Goal: Find specific page/section: Find specific page/section

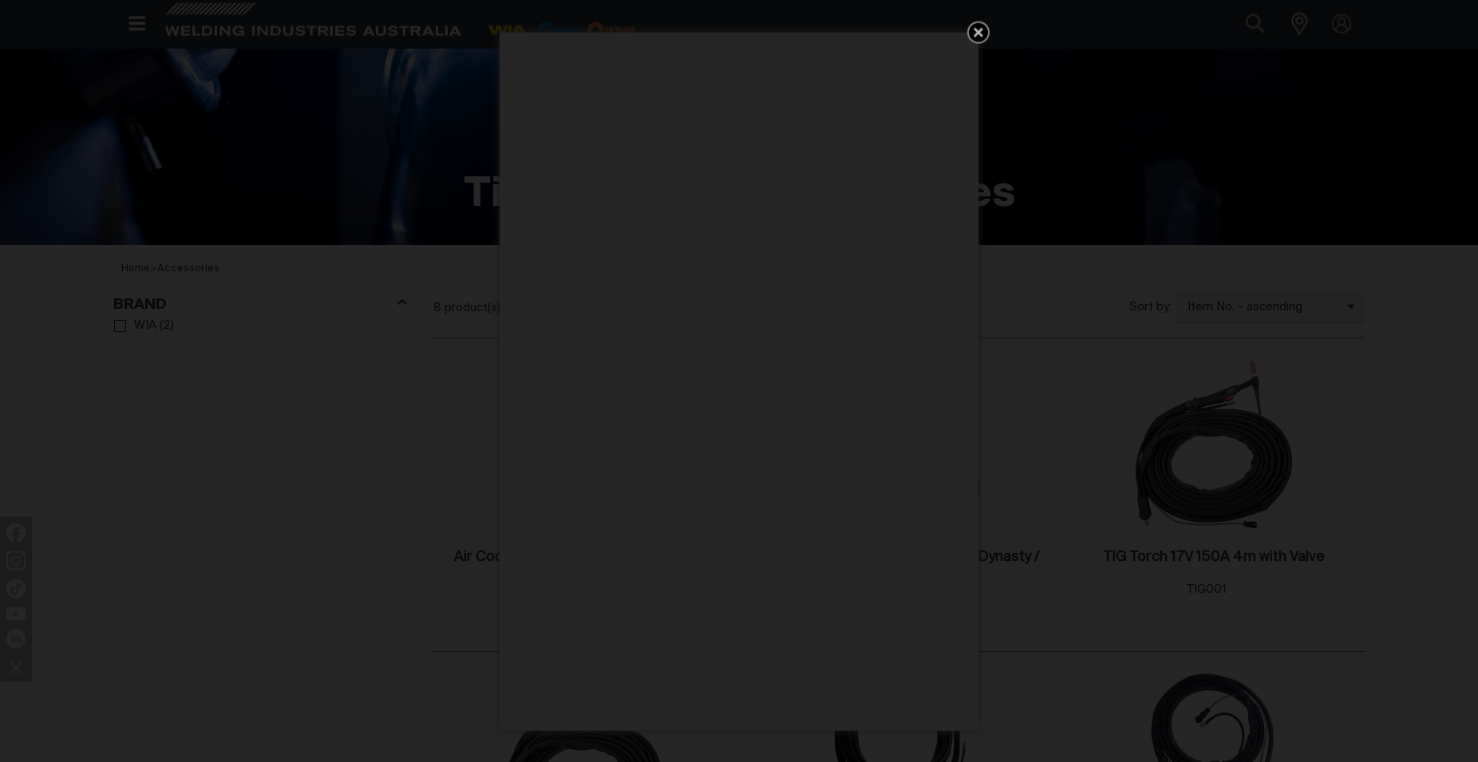
scroll to position [326, 0]
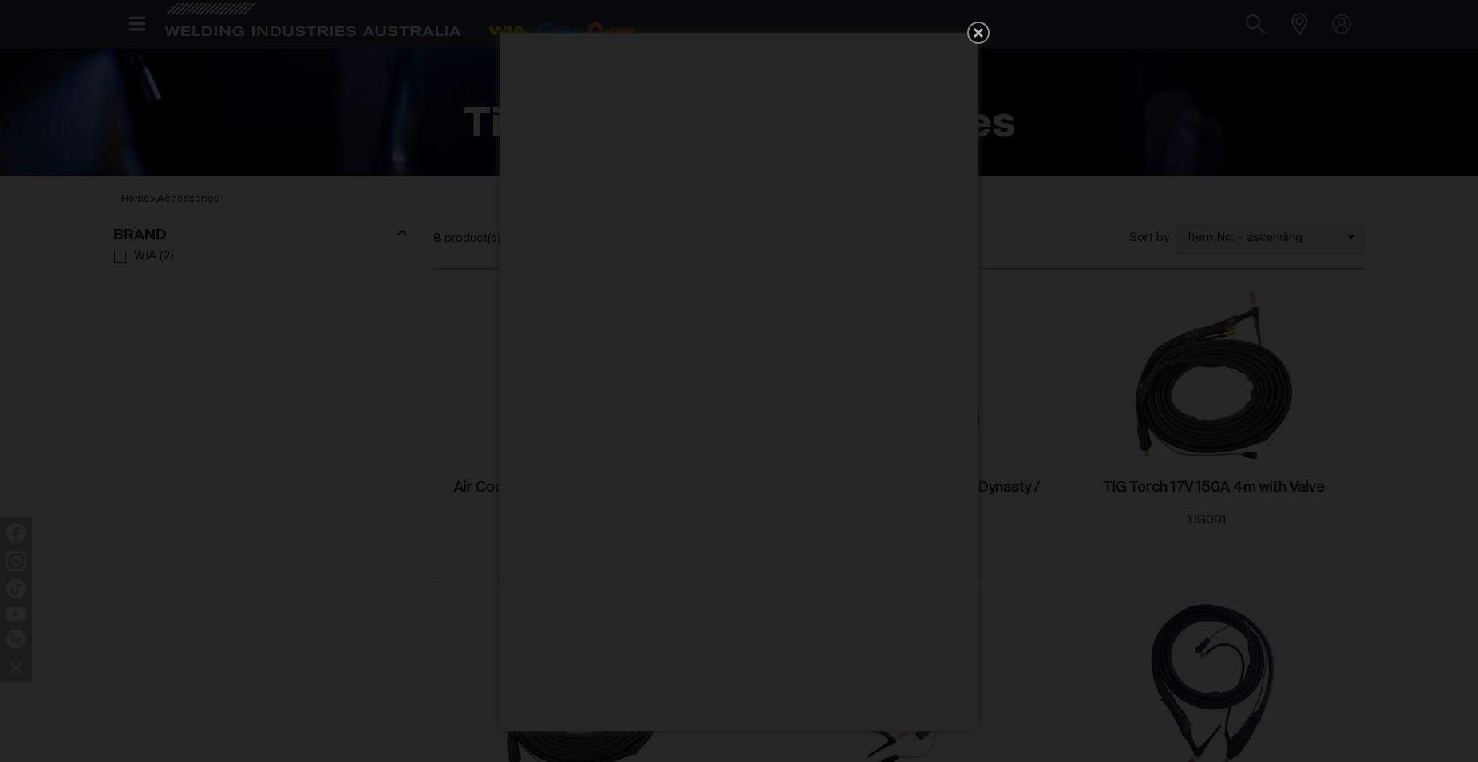
click at [981, 24] on icon "Get 5 WIA Welding Guides Free!" at bounding box center [978, 32] width 19 height 19
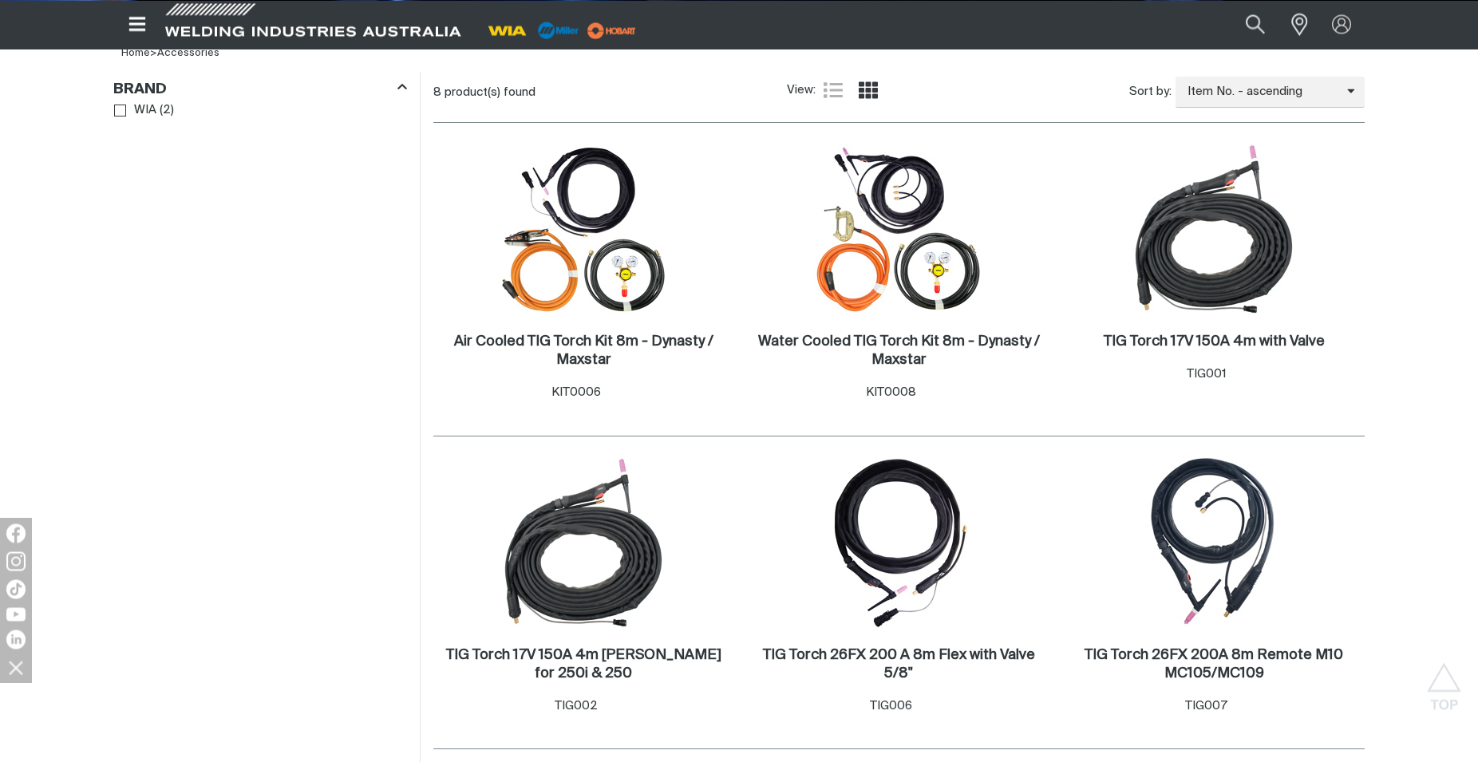
scroll to position [489, 0]
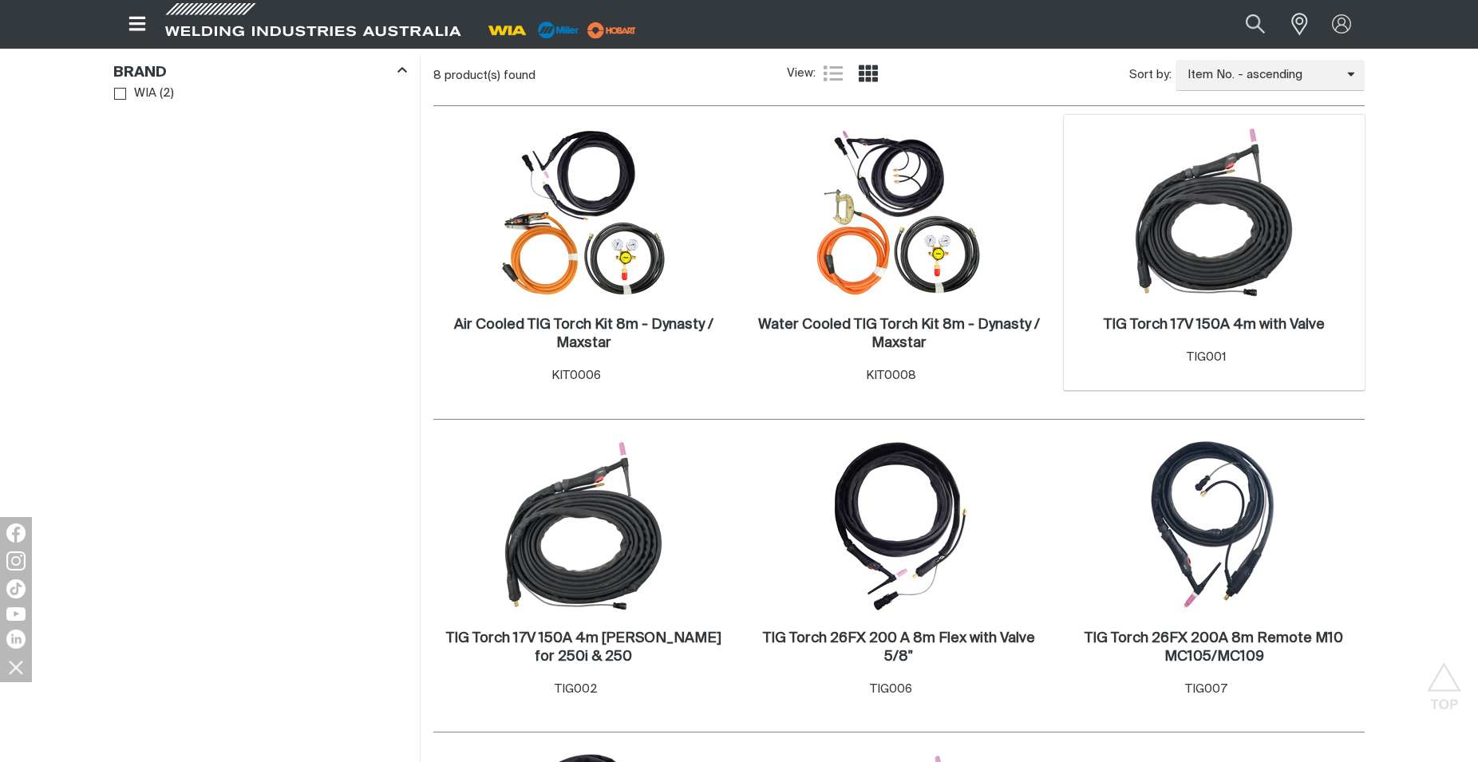
click at [1190, 274] on img at bounding box center [1214, 212] width 171 height 171
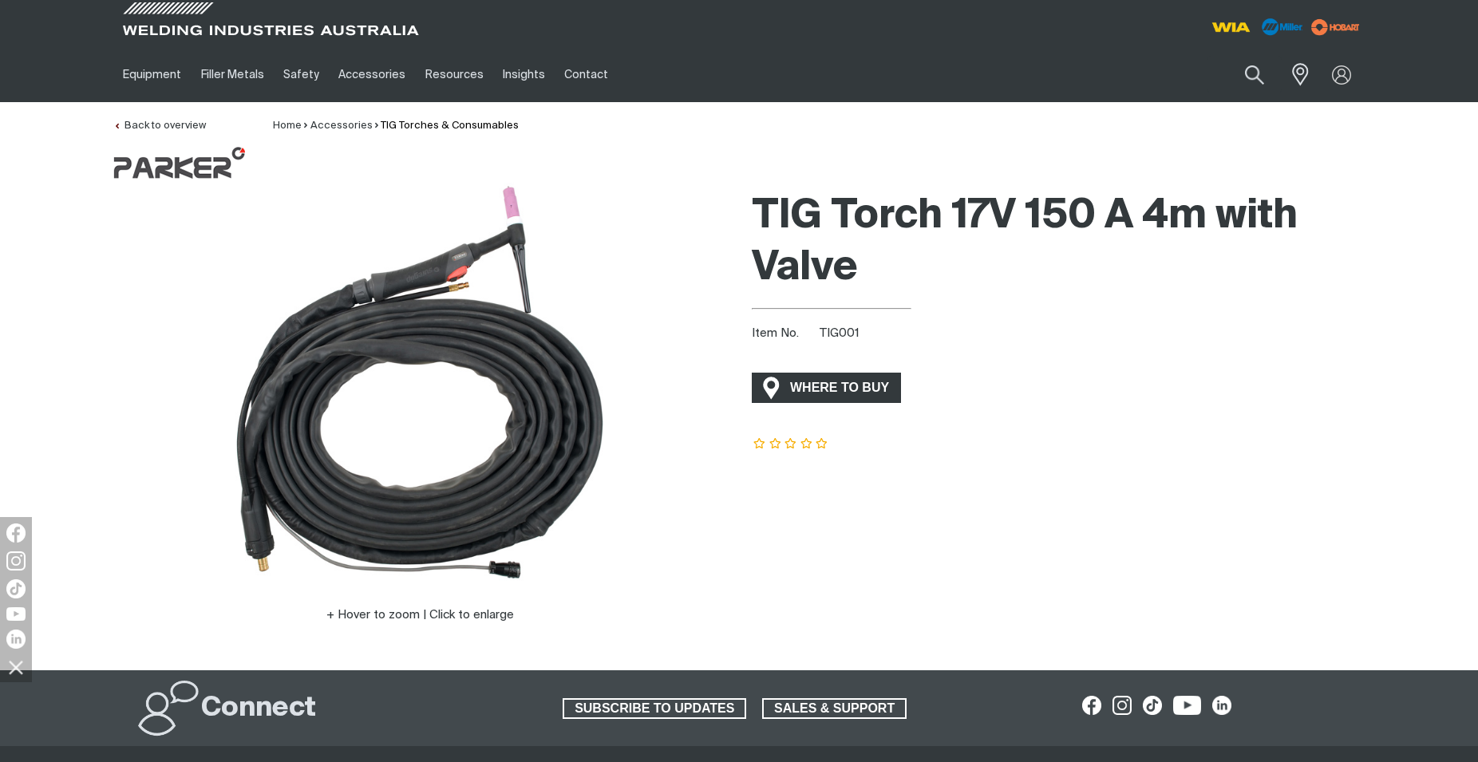
click at [831, 395] on span "WHERE TO BUY" at bounding box center [840, 388] width 120 height 26
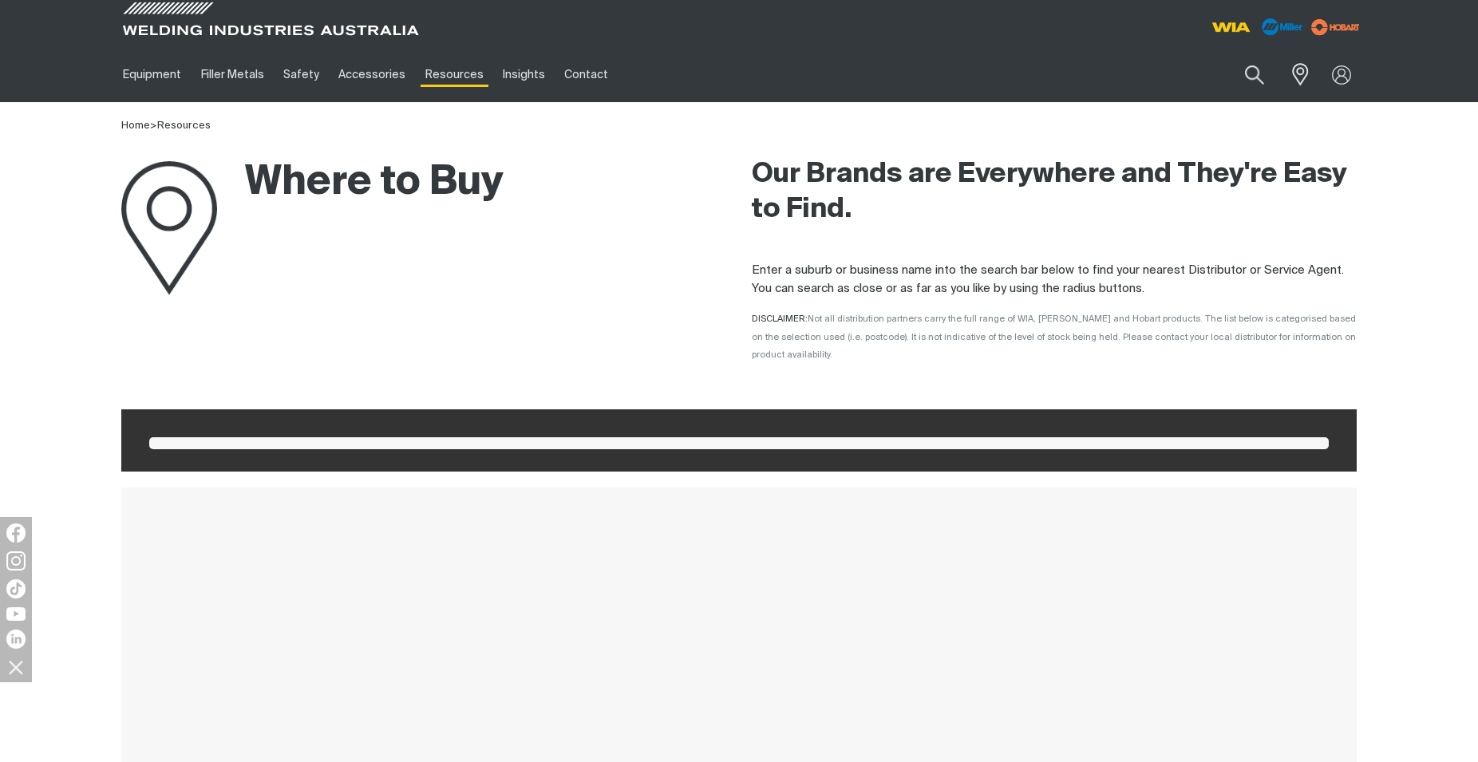
click at [340, 437] on span at bounding box center [739, 443] width 1180 height 12
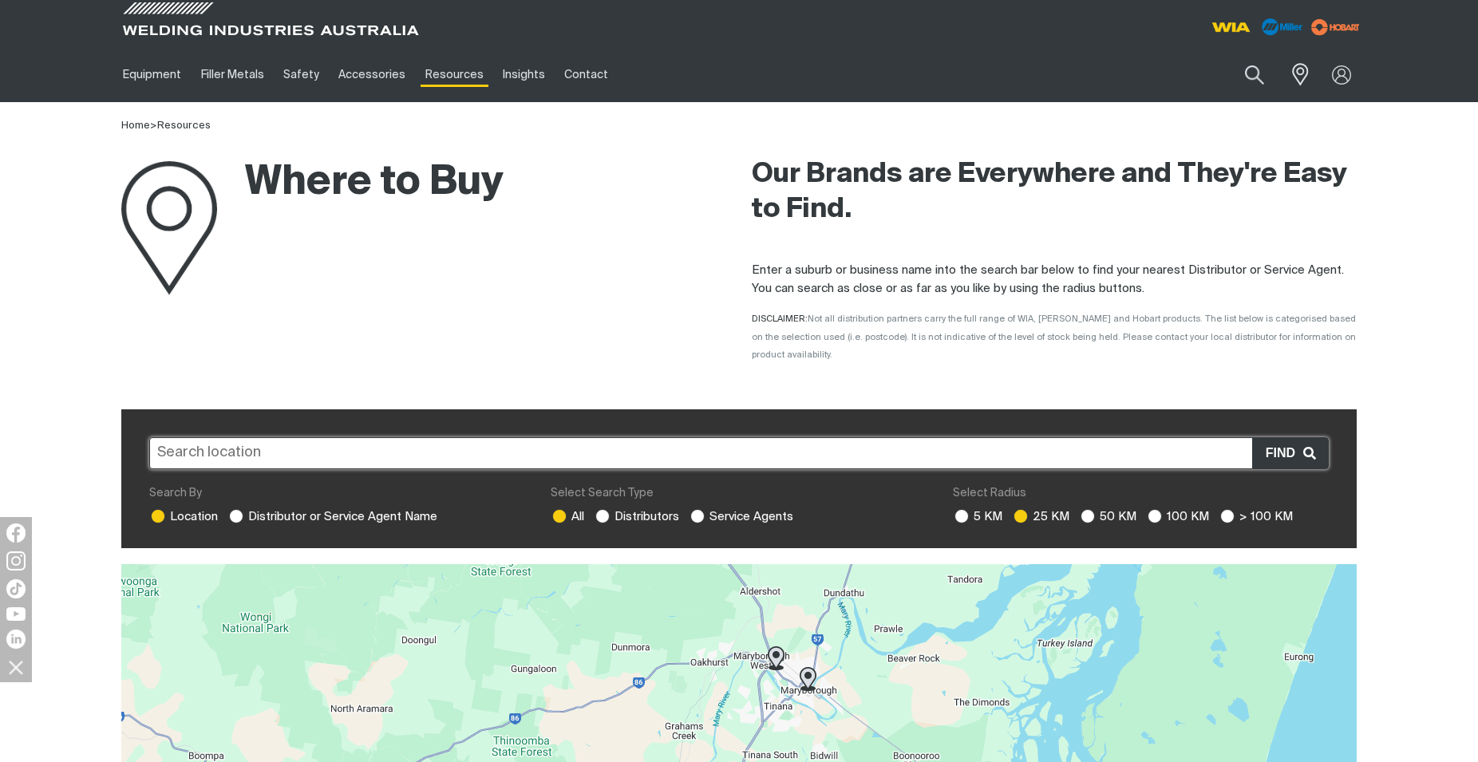
click at [219, 437] on input "text" at bounding box center [739, 453] width 1180 height 32
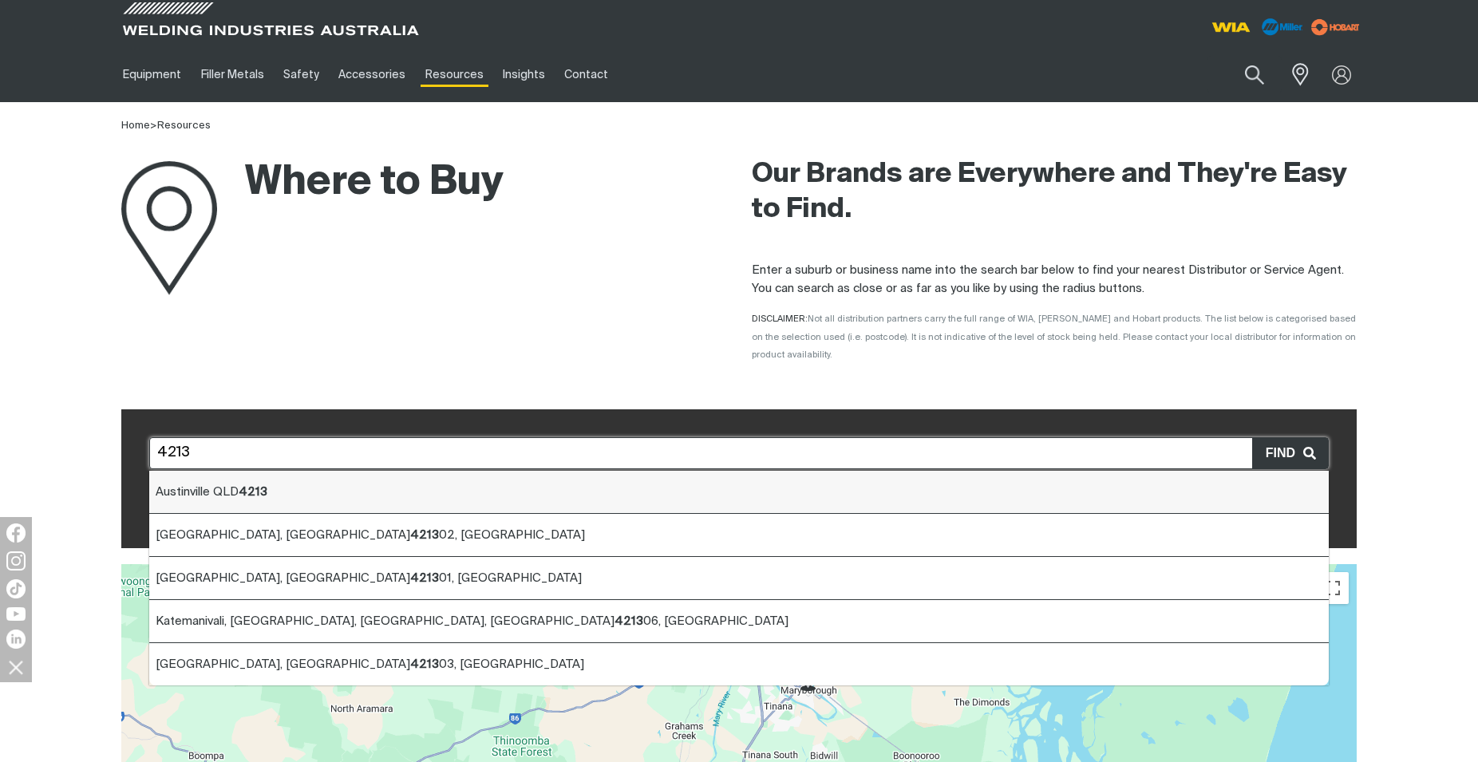
click at [226, 486] on span "[GEOGRAPHIC_DATA] QLD 4213" at bounding box center [212, 492] width 112 height 12
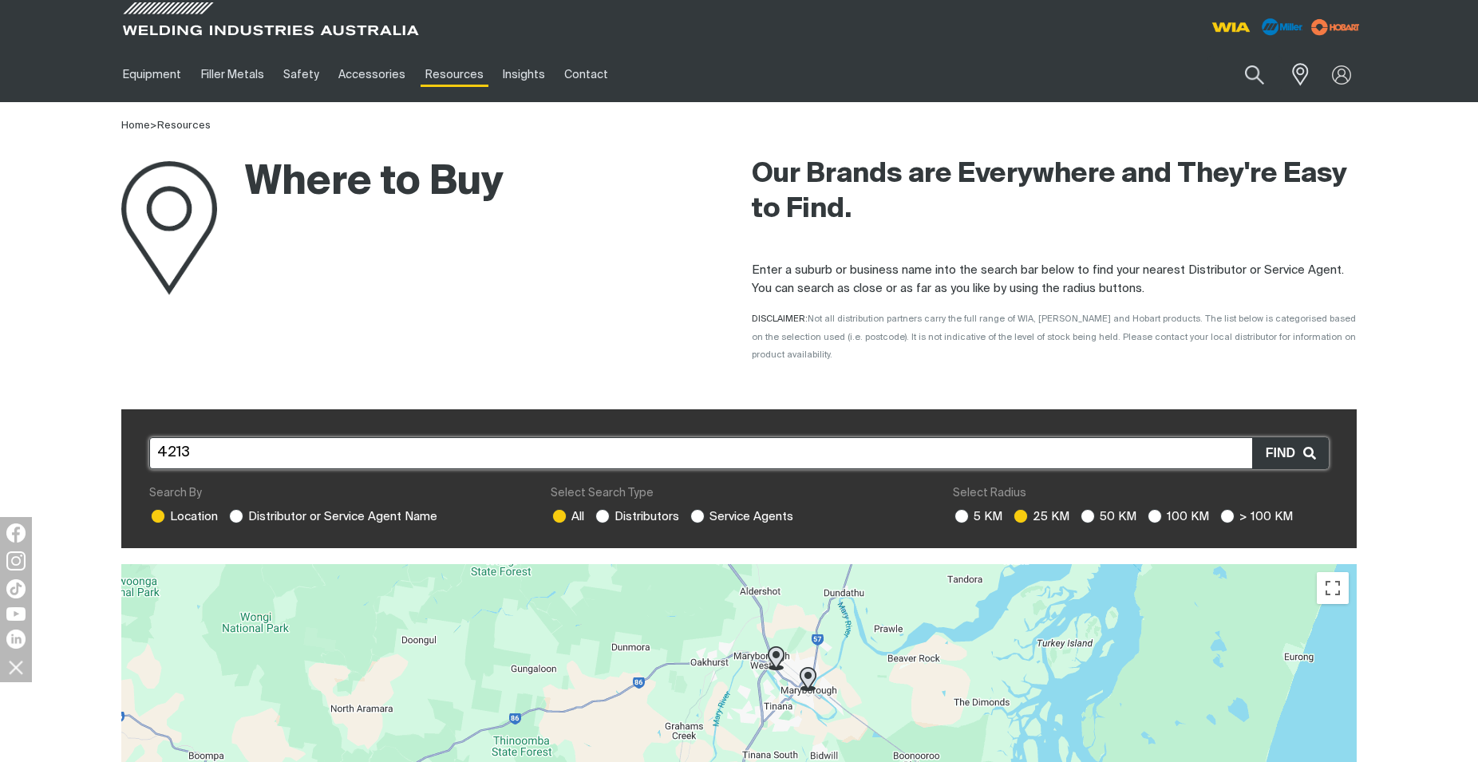
type input "[GEOGRAPHIC_DATA] QLD 4213"
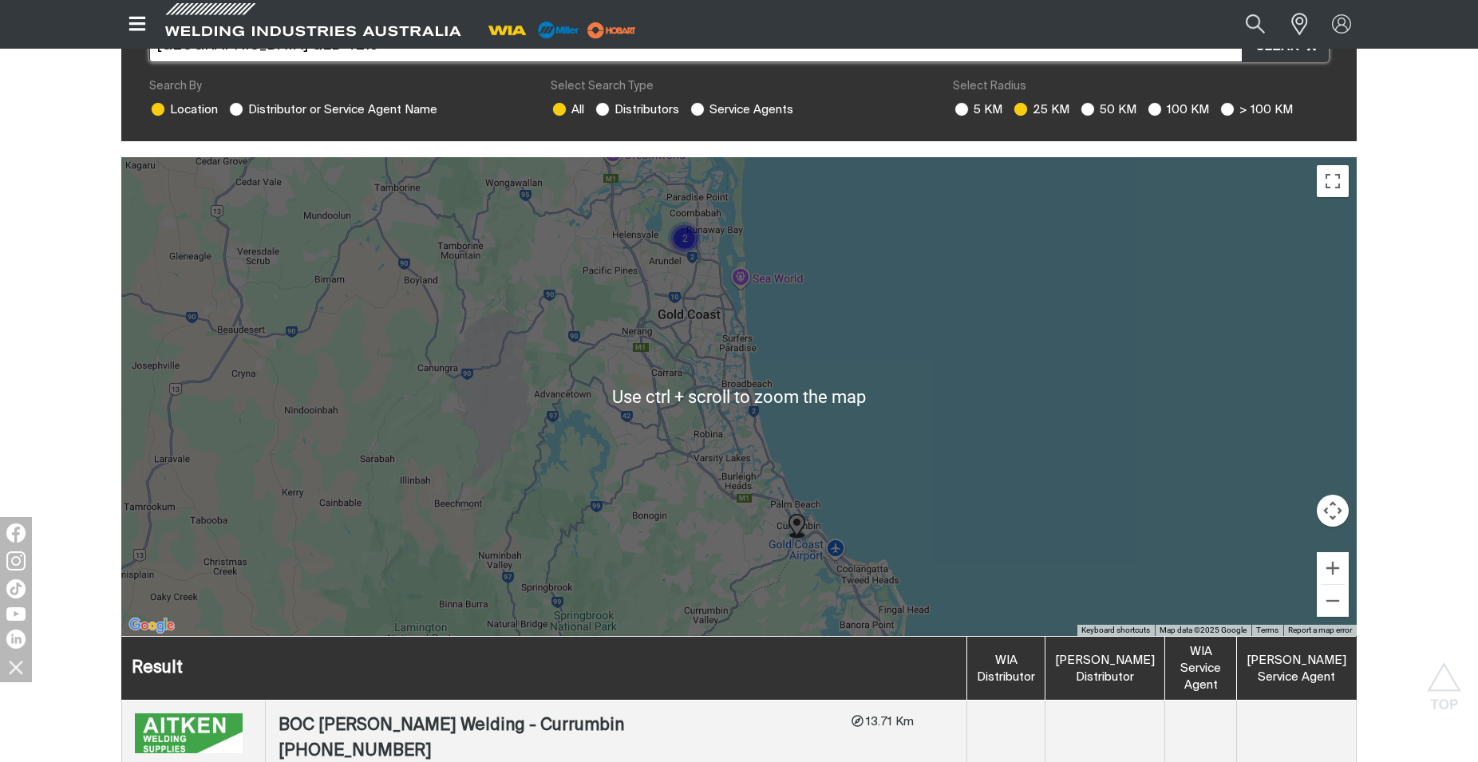
scroll to position [326, 0]
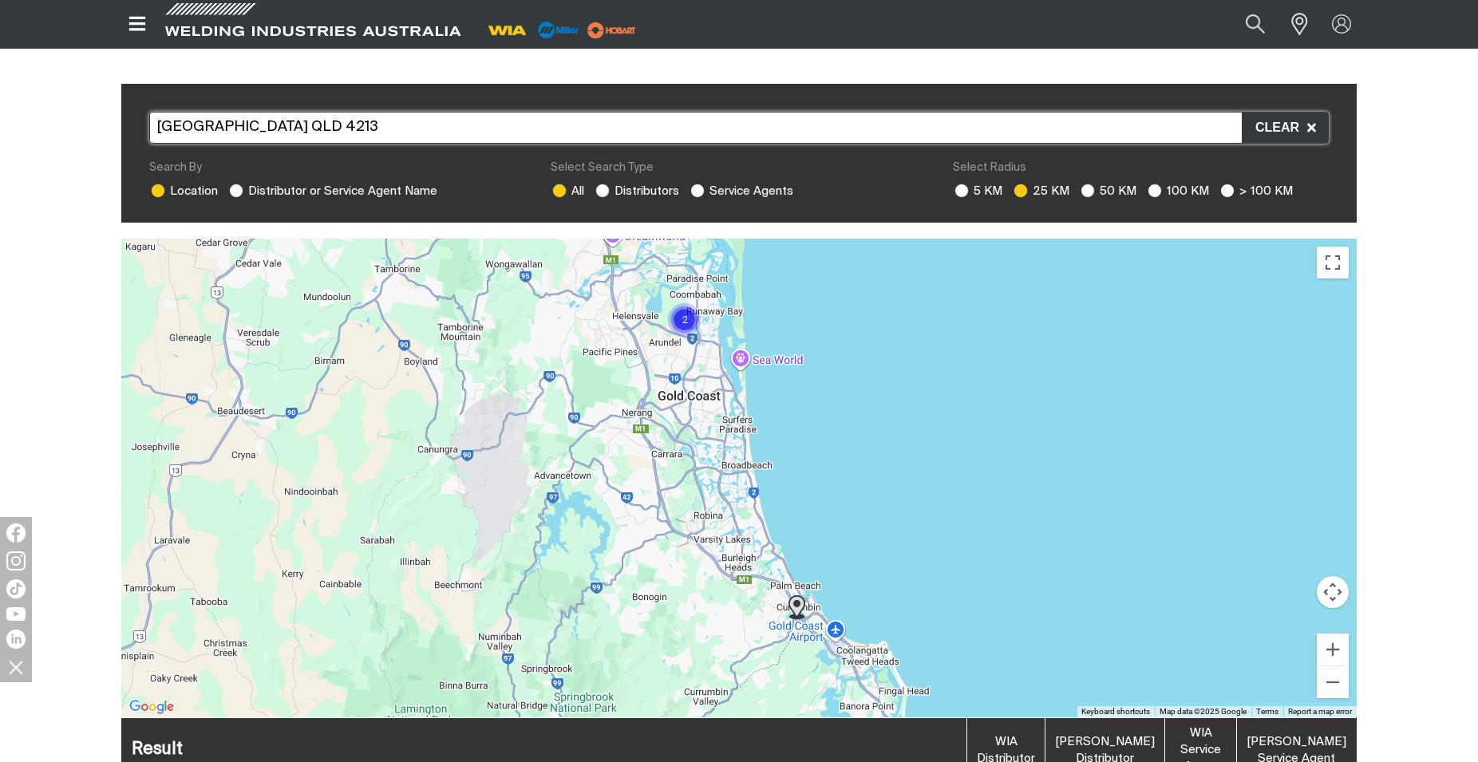
click at [676, 307] on img "Cluster of 2 markers" at bounding box center [685, 320] width 36 height 36
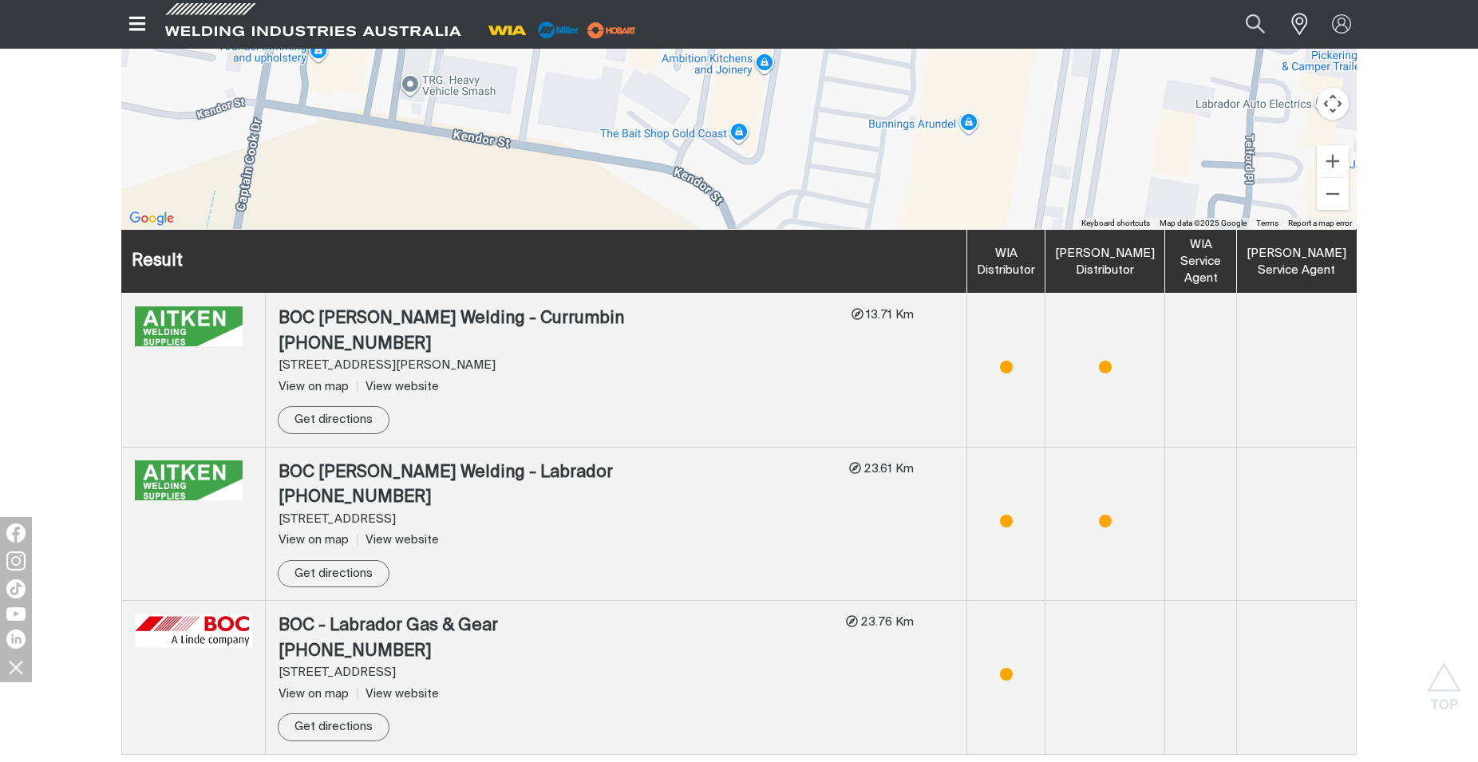
scroll to position [733, 0]
